Goal: Task Accomplishment & Management: Manage account settings

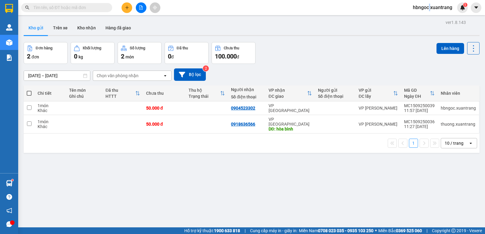
click at [428, 5] on span "hbngoc.xuantrang" at bounding box center [432, 8] width 49 height 8
click at [426, 7] on span "hbngoc.xuantrang" at bounding box center [432, 8] width 49 height 8
click at [418, 3] on div "hbngoc.xuantrang 1" at bounding box center [438, 7] width 60 height 11
click at [419, 8] on span "hbngoc.xuantrang" at bounding box center [432, 8] width 49 height 8
click at [420, 20] on span "Đăng xuất" at bounding box center [435, 18] width 37 height 7
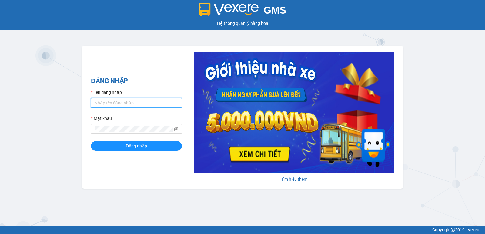
type input "ntnhuyen.xuantrang"
drag, startPoint x: 403, startPoint y: 18, endPoint x: 214, endPoint y: 246, distance: 295.8
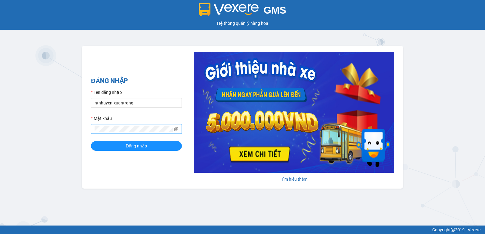
drag, startPoint x: 214, startPoint y: 246, endPoint x: 127, endPoint y: 125, distance: 148.5
click at [127, 125] on span at bounding box center [136, 129] width 91 height 10
click at [91, 141] on button "Đăng nhập" at bounding box center [136, 146] width 91 height 10
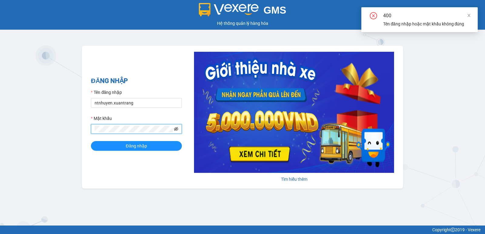
click at [176, 129] on icon "eye-invisible" at bounding box center [176, 129] width 4 height 4
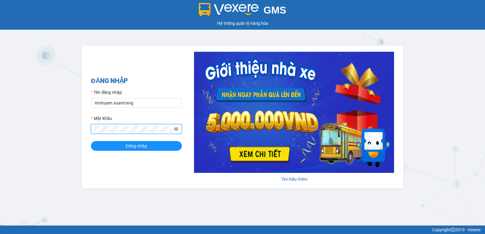
click at [175, 129] on icon "eye" at bounding box center [176, 129] width 4 height 4
click at [91, 141] on button "Đăng nhập" at bounding box center [136, 146] width 91 height 10
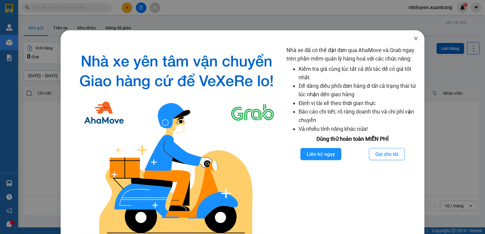
drag, startPoint x: 411, startPoint y: 40, endPoint x: 88, endPoint y: 6, distance: 324.4
click at [413, 40] on icon "close" at bounding box center [415, 38] width 5 height 5
